Goal: Task Accomplishment & Management: Use online tool/utility

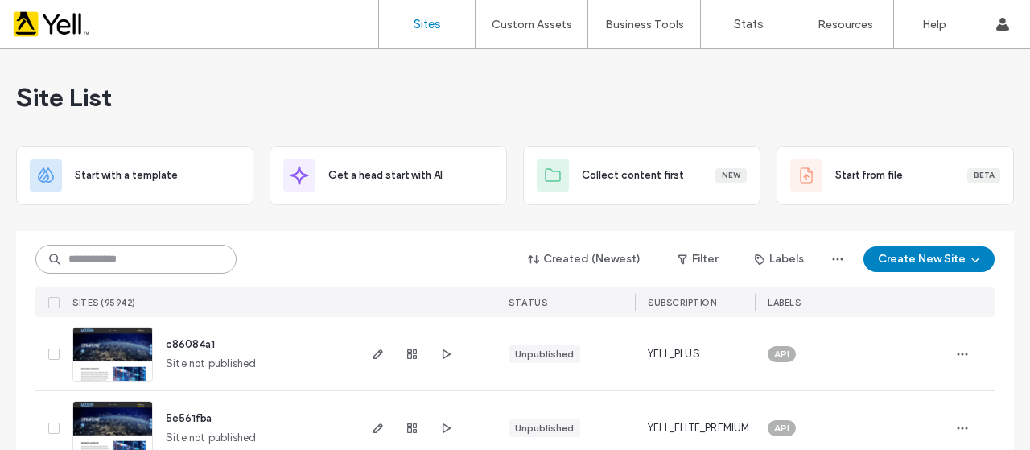
click at [222, 258] on input at bounding box center [135, 259] width 201 height 29
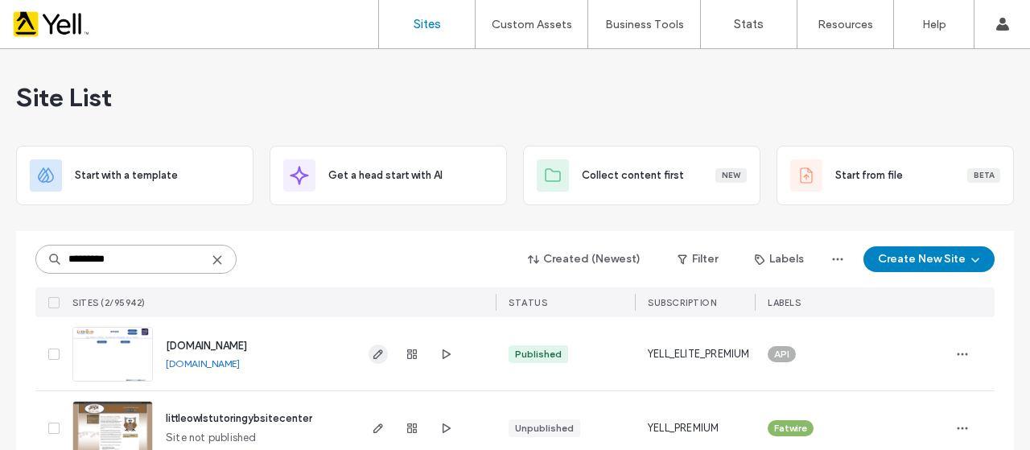
type input "*********"
click at [376, 358] on icon "button" at bounding box center [378, 354] width 13 height 13
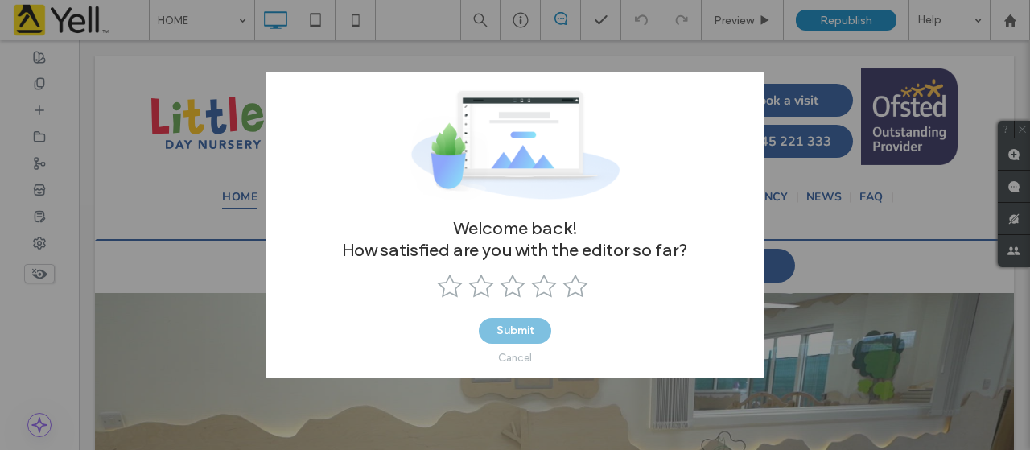
click at [515, 363] on div "Cancel" at bounding box center [515, 358] width 34 height 12
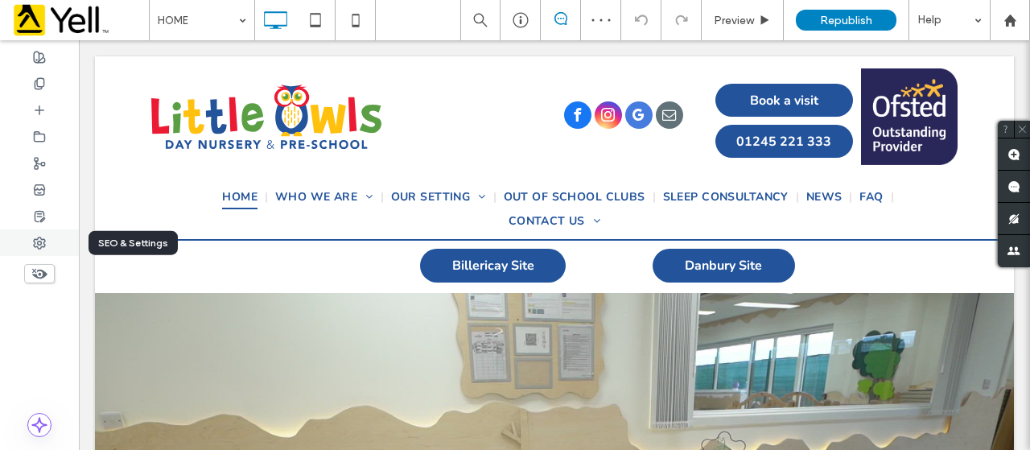
click at [42, 250] on div at bounding box center [39, 242] width 79 height 27
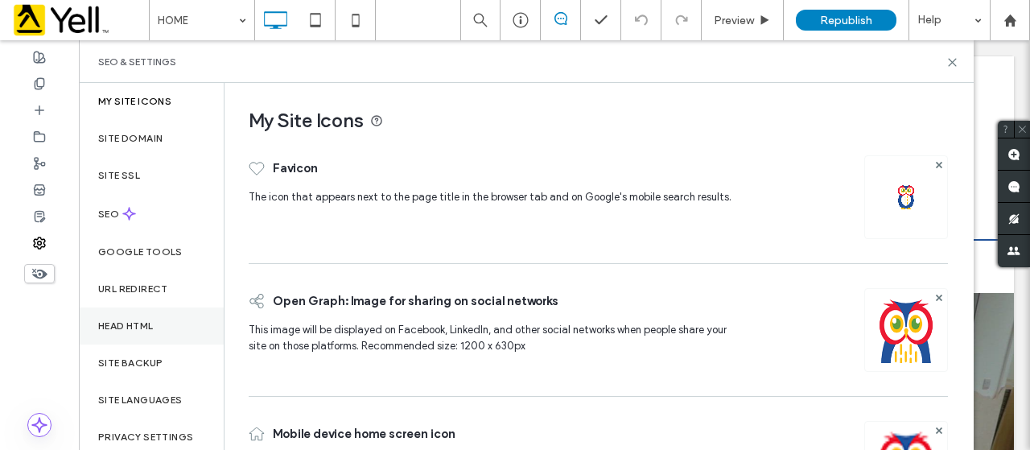
click at [134, 329] on label "Head HTML" at bounding box center [126, 325] width 56 height 11
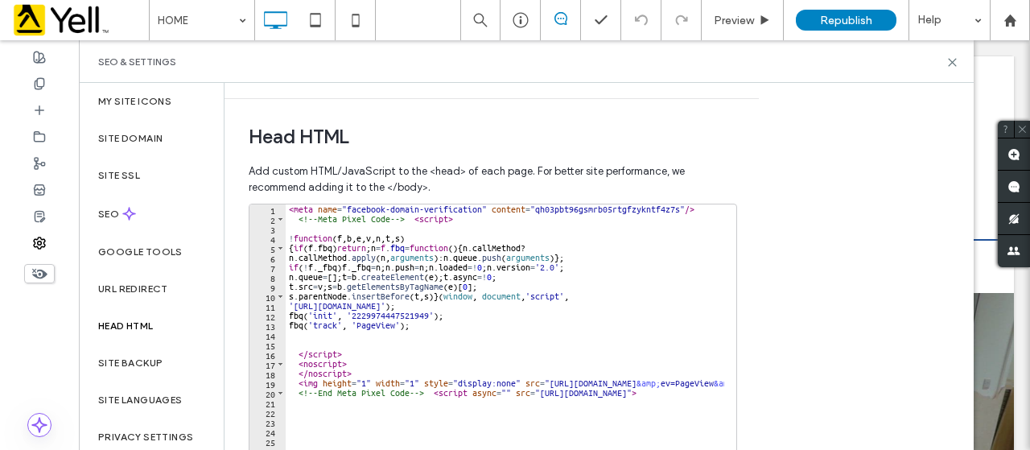
scroll to position [508, 0]
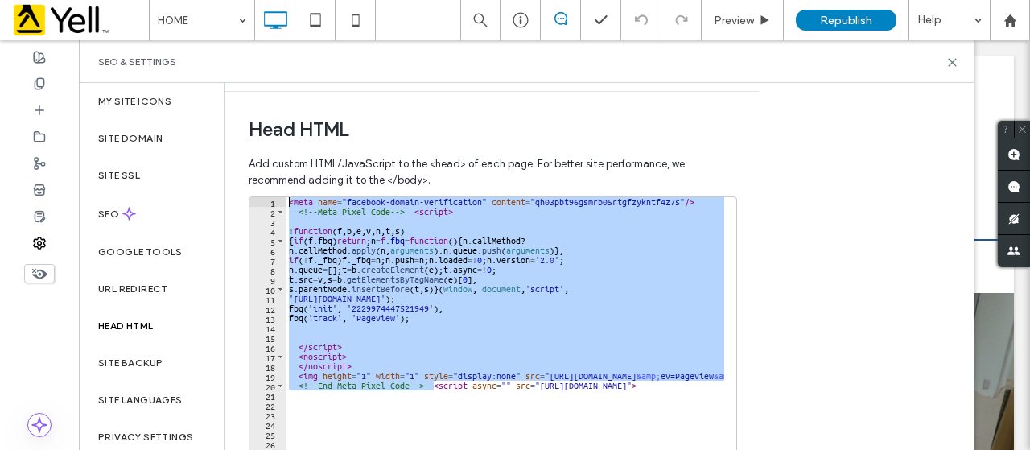
drag, startPoint x: 434, startPoint y: 384, endPoint x: 266, endPoint y: 189, distance: 257.3
click at [266, 189] on div "**********" at bounding box center [492, 370] width 486 height 444
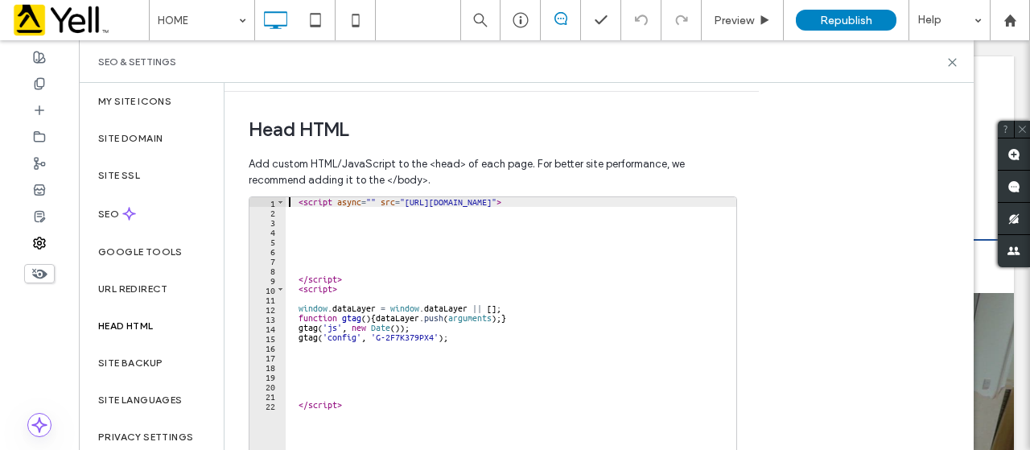
type textarea "**********"
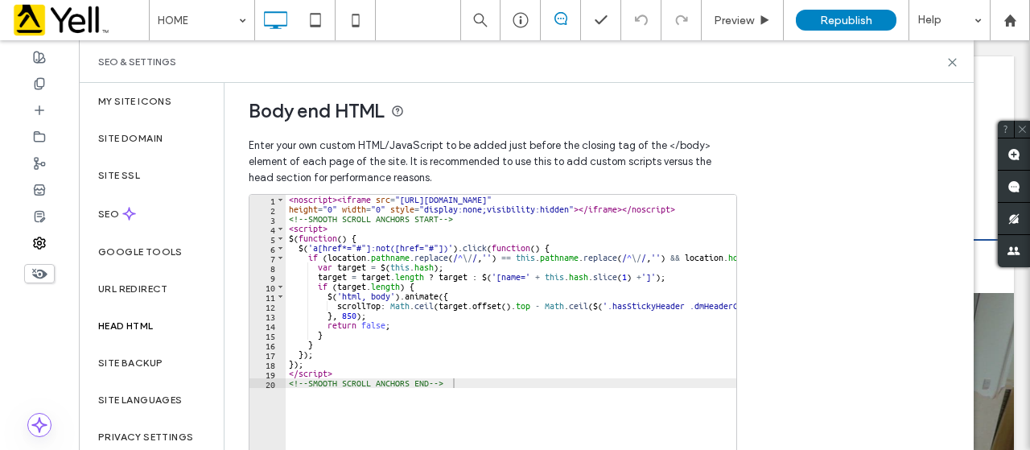
scroll to position [652, 0]
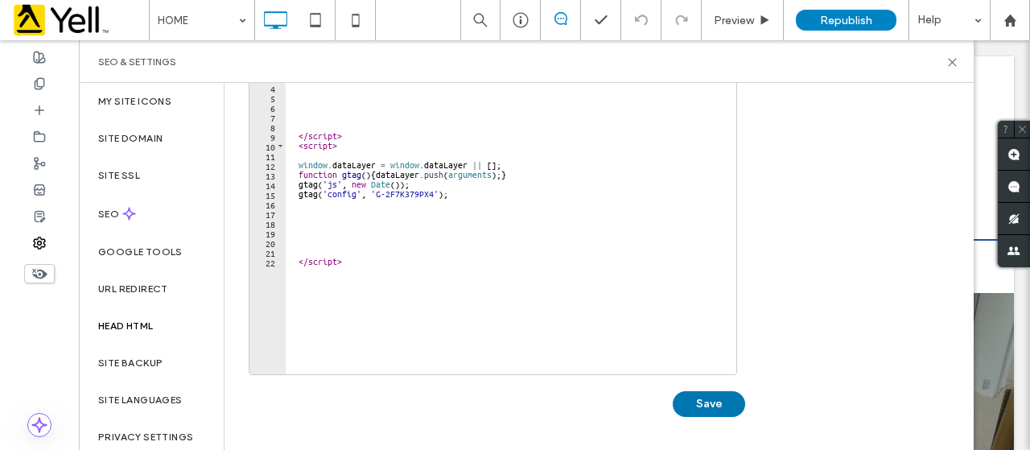
click at [691, 412] on button "Save" at bounding box center [709, 404] width 72 height 26
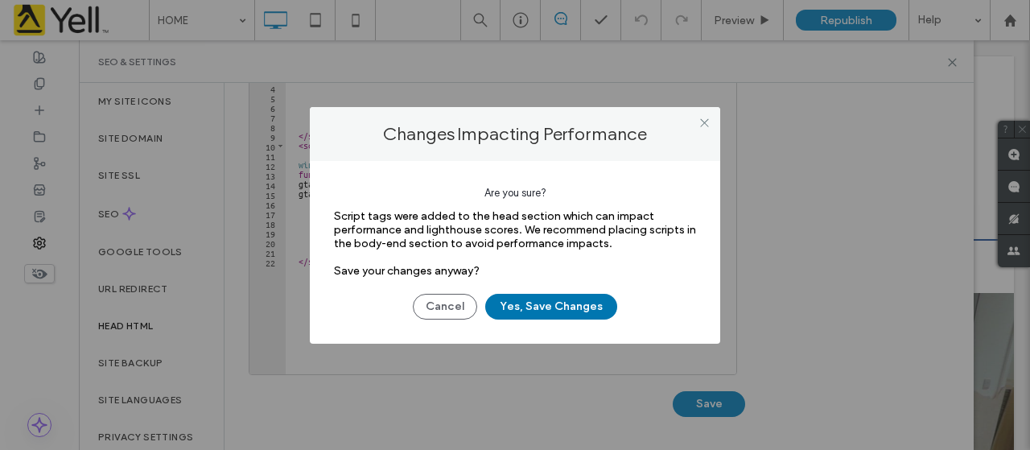
click at [550, 312] on button "Yes, Save Changes" at bounding box center [551, 307] width 132 height 26
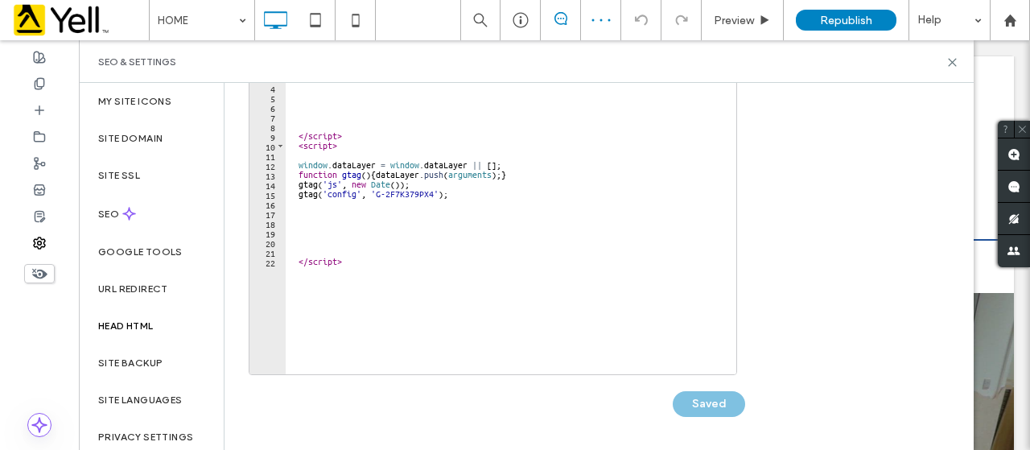
scroll to position [0, 0]
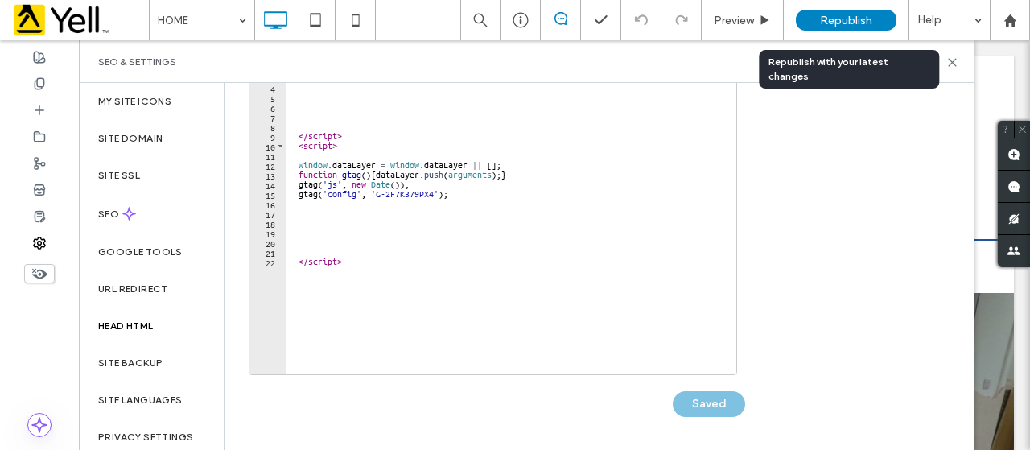
click at [851, 8] on div "Republish" at bounding box center [846, 20] width 101 height 40
click at [851, 19] on span "Republish" at bounding box center [846, 21] width 52 height 14
